Goal: Find contact information: Find contact information

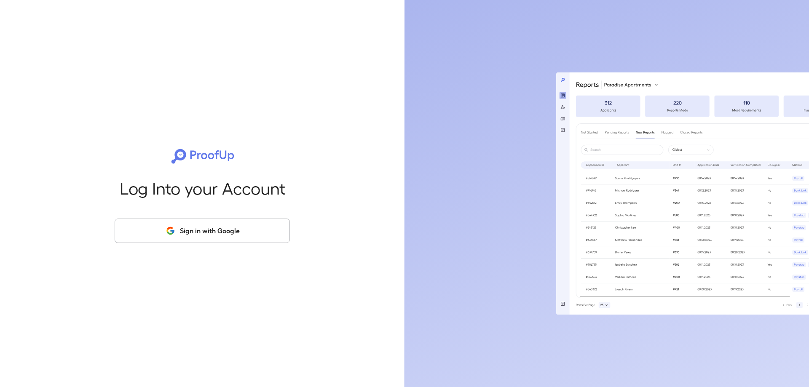
click at [191, 235] on button "Sign in with Google" at bounding box center [202, 231] width 175 height 24
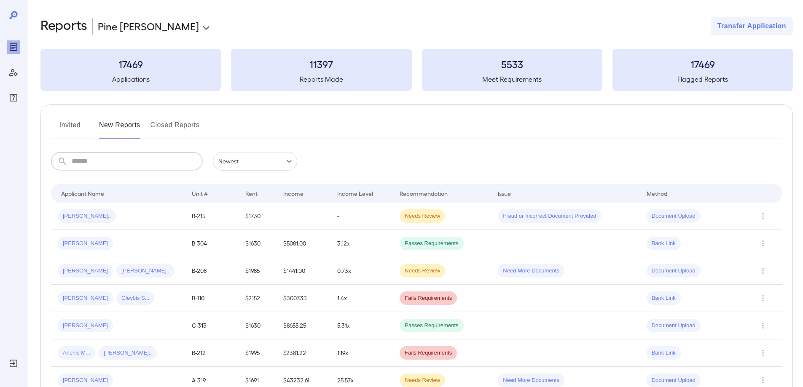
click at [89, 159] on input "text" at bounding box center [137, 161] width 131 height 19
click at [91, 216] on span "[PERSON_NAME].." at bounding box center [87, 216] width 58 height 8
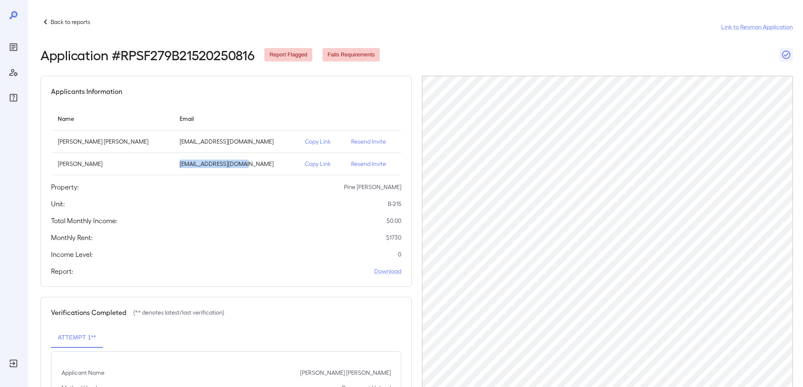
drag, startPoint x: 164, startPoint y: 163, endPoint x: 231, endPoint y: 167, distance: 66.8
click at [231, 167] on p "[EMAIL_ADDRESS][DOMAIN_NAME]" at bounding box center [236, 164] width 112 height 8
click at [245, 193] on div "Applicants Information Name Email Cassie Ann Tompkins tompkins1004@gmail.com Co…" at bounding box center [225, 181] width 371 height 211
drag, startPoint x: 165, startPoint y: 164, endPoint x: 236, endPoint y: 161, distance: 71.3
click at [236, 161] on p "[EMAIL_ADDRESS][DOMAIN_NAME]" at bounding box center [236, 164] width 112 height 8
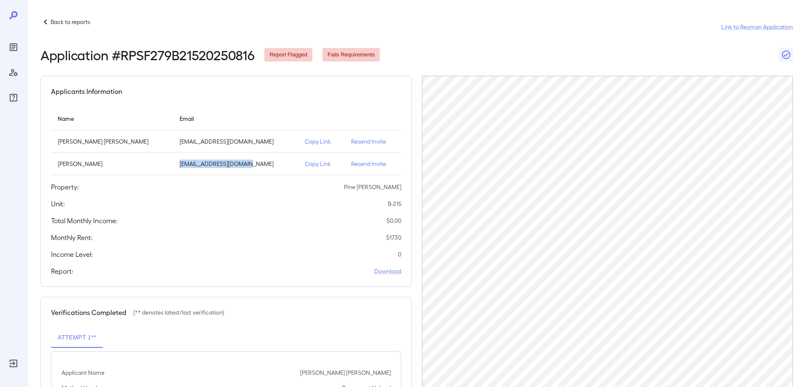
copy p "[EMAIL_ADDRESS][DOMAIN_NAME]"
click at [253, 212] on div "Applicants Information Name Email Cassie Ann Tompkins tompkins1004@gmail.com Co…" at bounding box center [225, 181] width 371 height 211
click at [203, 171] on td "[EMAIL_ADDRESS][DOMAIN_NAME]" at bounding box center [236, 164] width 126 height 22
click at [200, 162] on p "[EMAIL_ADDRESS][DOMAIN_NAME]" at bounding box center [236, 164] width 112 height 8
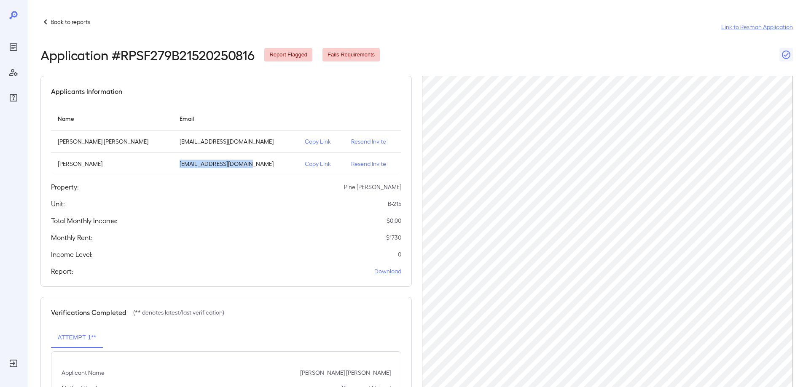
drag, startPoint x: 165, startPoint y: 164, endPoint x: 222, endPoint y: 164, distance: 56.9
click at [240, 168] on p "[EMAIL_ADDRESS][DOMAIN_NAME]" at bounding box center [236, 164] width 112 height 8
copy p "[EMAIL_ADDRESS][DOMAIN_NAME]"
click at [43, 23] on icon at bounding box center [45, 22] width 10 height 10
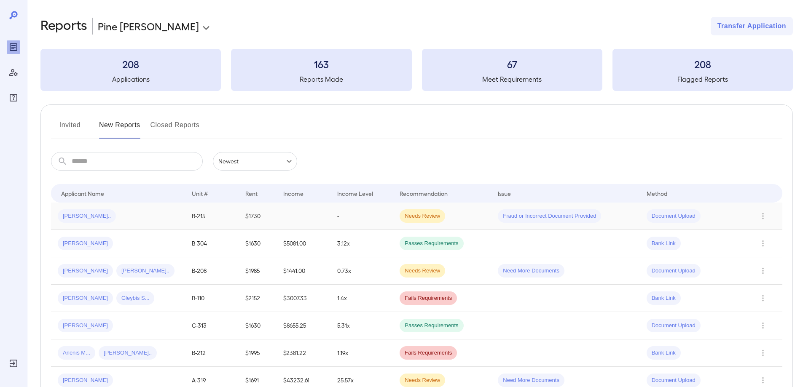
click at [102, 217] on div "[PERSON_NAME].." at bounding box center [118, 216] width 121 height 13
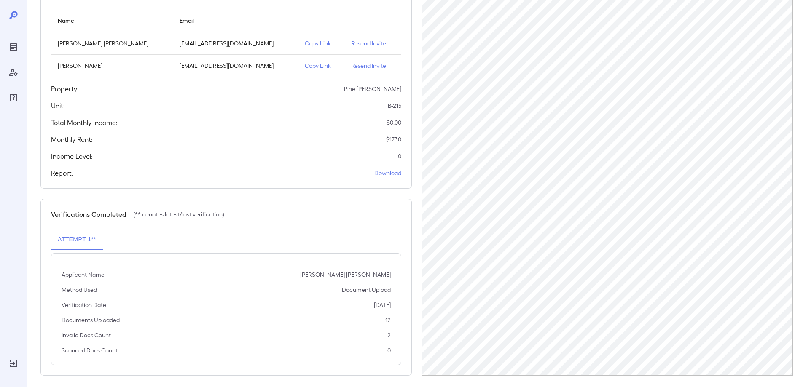
scroll to position [104, 0]
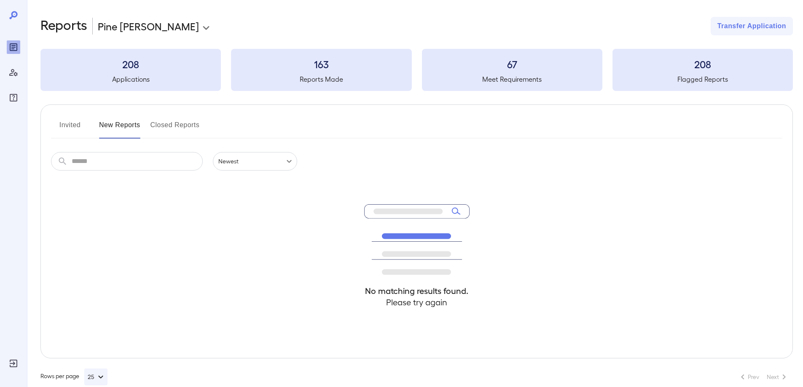
click at [117, 127] on button "New Reports" at bounding box center [119, 128] width 41 height 20
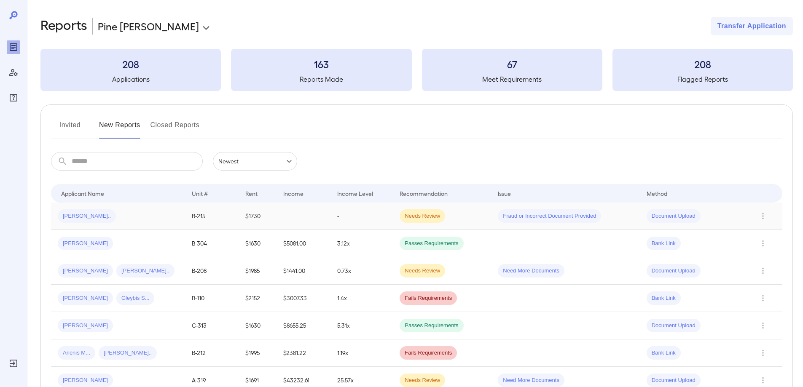
click at [659, 217] on span "Document Upload" at bounding box center [674, 216] width 54 height 8
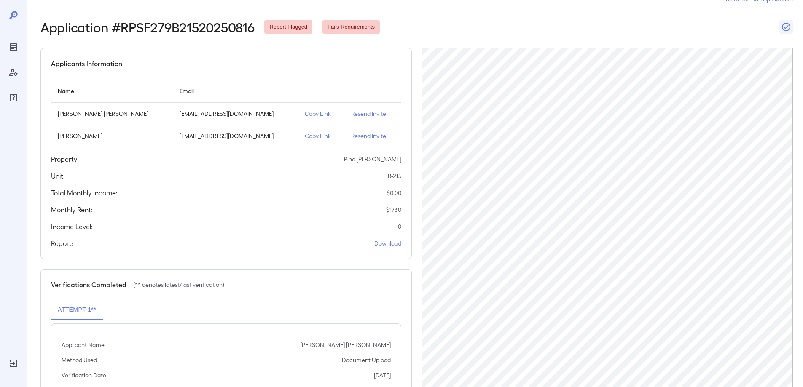
scroll to position [42, 0]
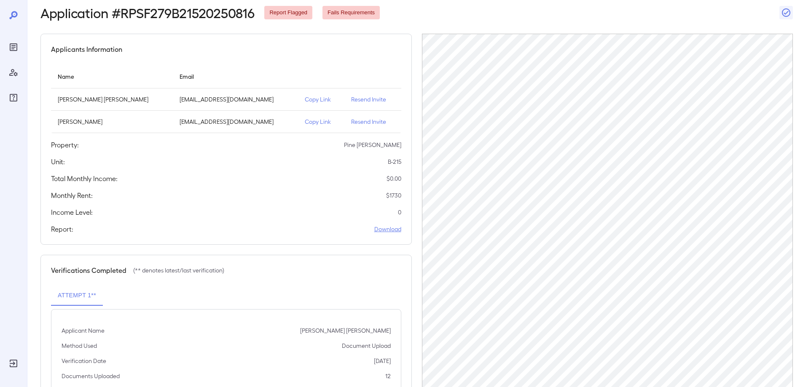
click at [383, 231] on link "Download" at bounding box center [387, 229] width 27 height 8
click at [193, 124] on p "[EMAIL_ADDRESS][DOMAIN_NAME]" at bounding box center [236, 122] width 112 height 8
drag, startPoint x: 164, startPoint y: 122, endPoint x: 225, endPoint y: 117, distance: 61.8
click at [239, 121] on td "[EMAIL_ADDRESS][DOMAIN_NAME]" at bounding box center [236, 122] width 126 height 22
copy p "[EMAIL_ADDRESS][DOMAIN_NAME]"
